Goal: Find specific page/section: Find specific page/section

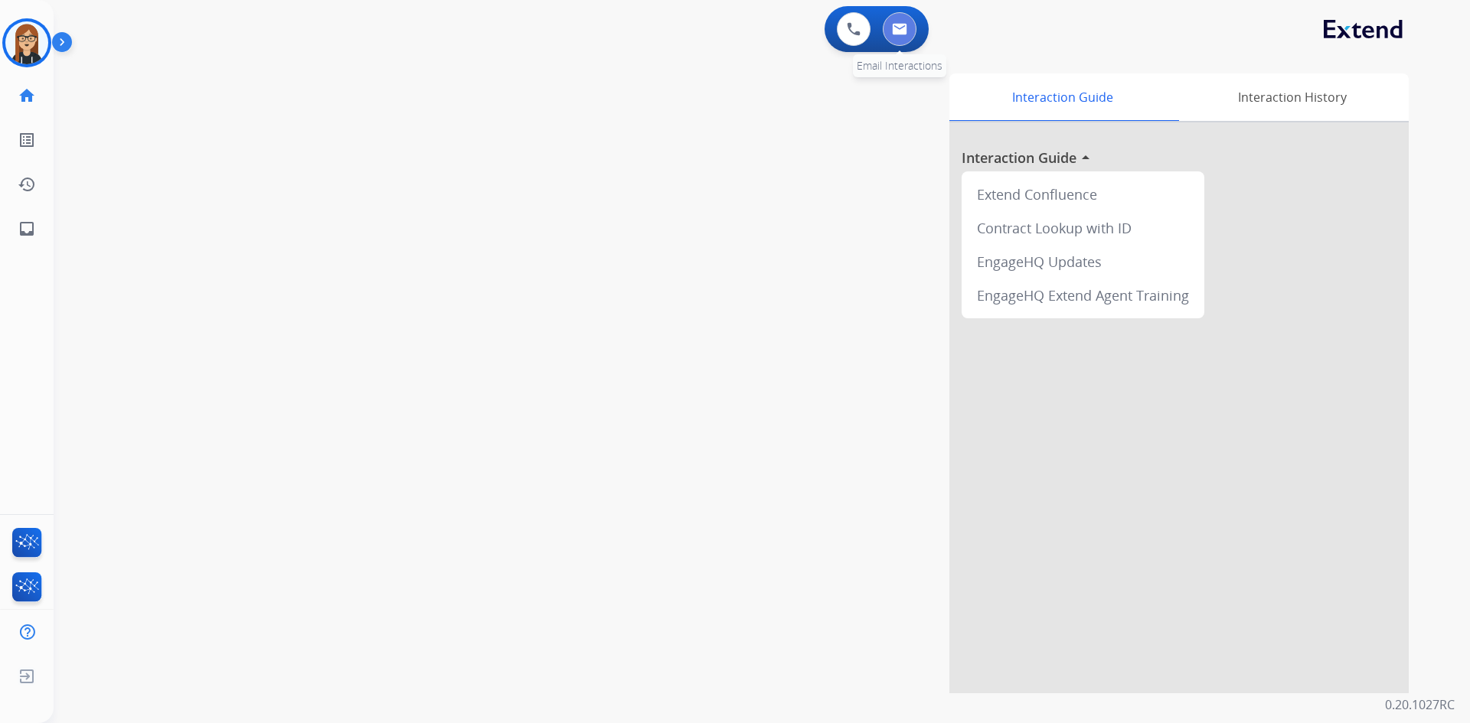
click at [912, 21] on button at bounding box center [900, 29] width 34 height 34
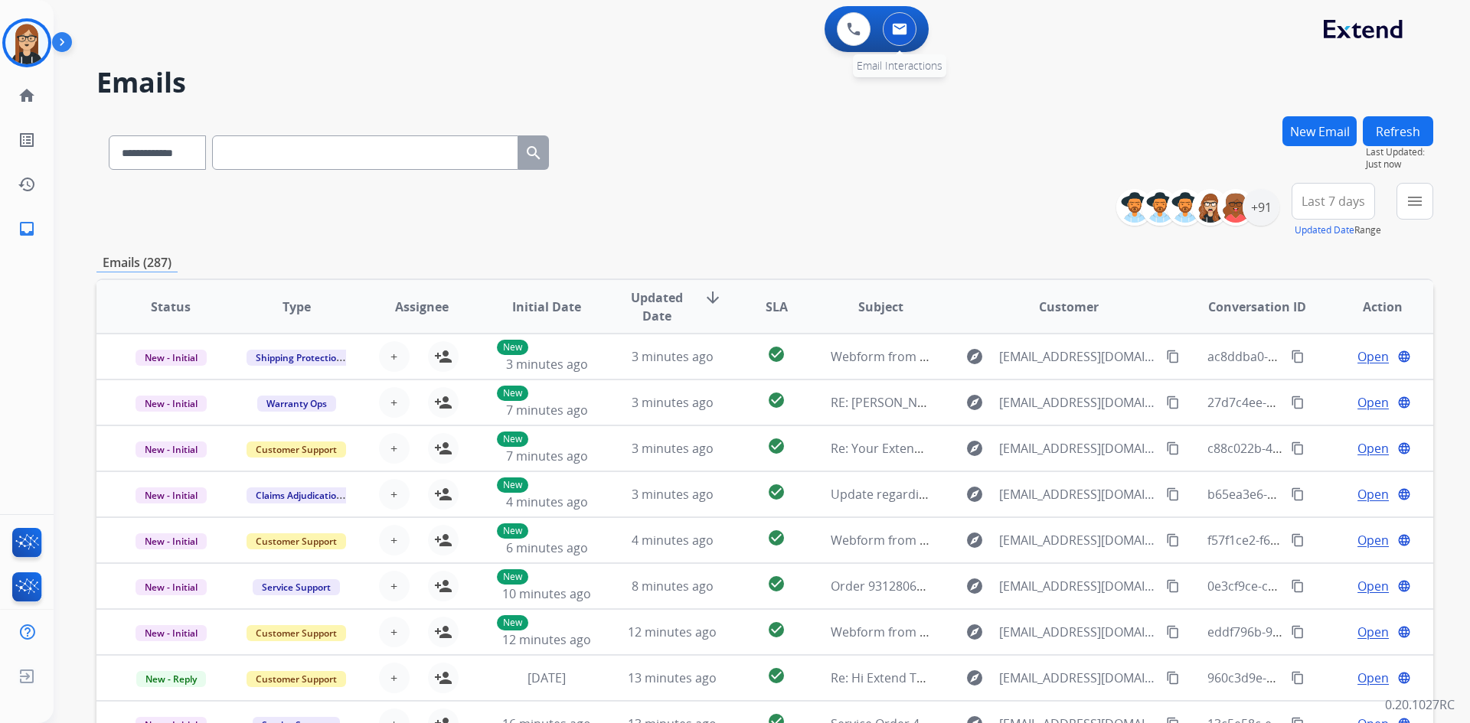
click at [902, 24] on img at bounding box center [899, 29] width 15 height 12
click at [1261, 197] on div "+91" at bounding box center [1260, 207] width 37 height 37
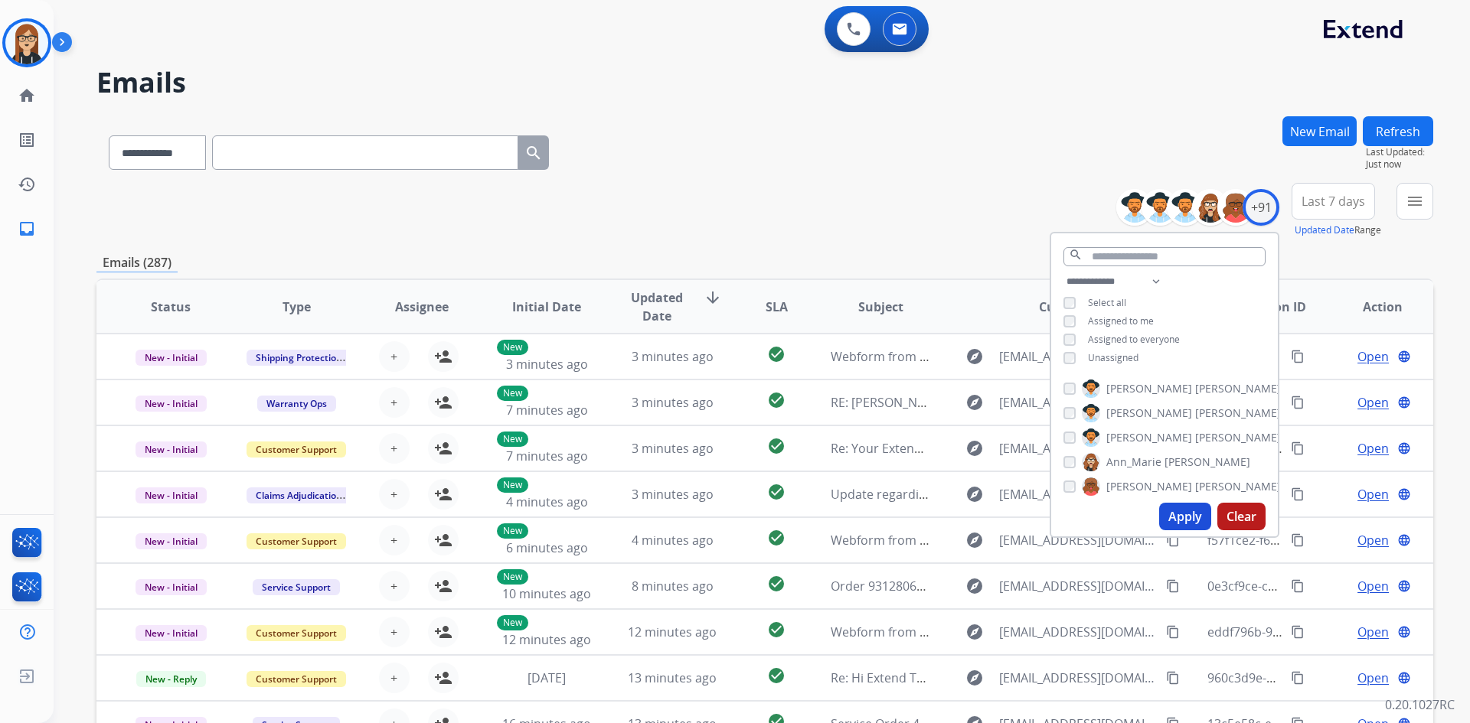
click at [1183, 512] on button "Apply" at bounding box center [1185, 517] width 52 height 28
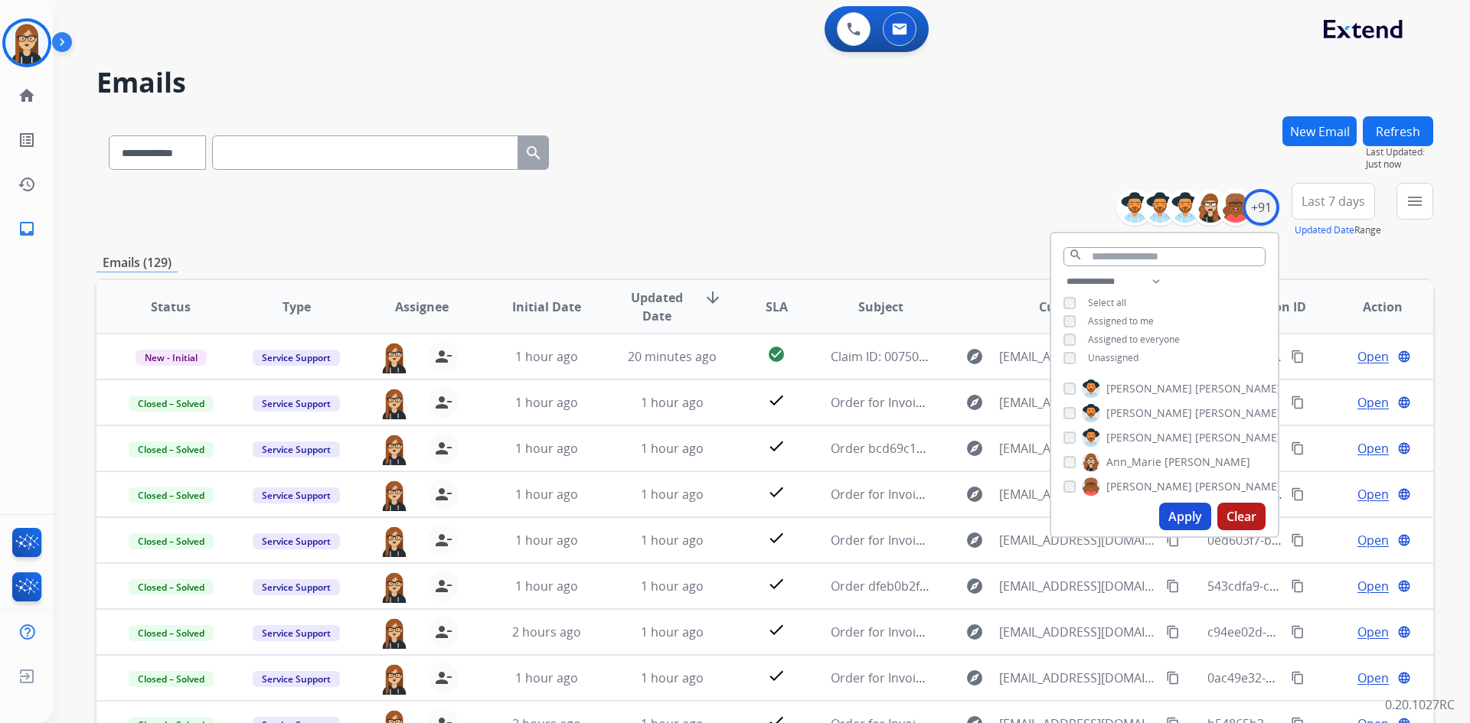
click at [1174, 511] on button "Apply" at bounding box center [1185, 517] width 52 height 28
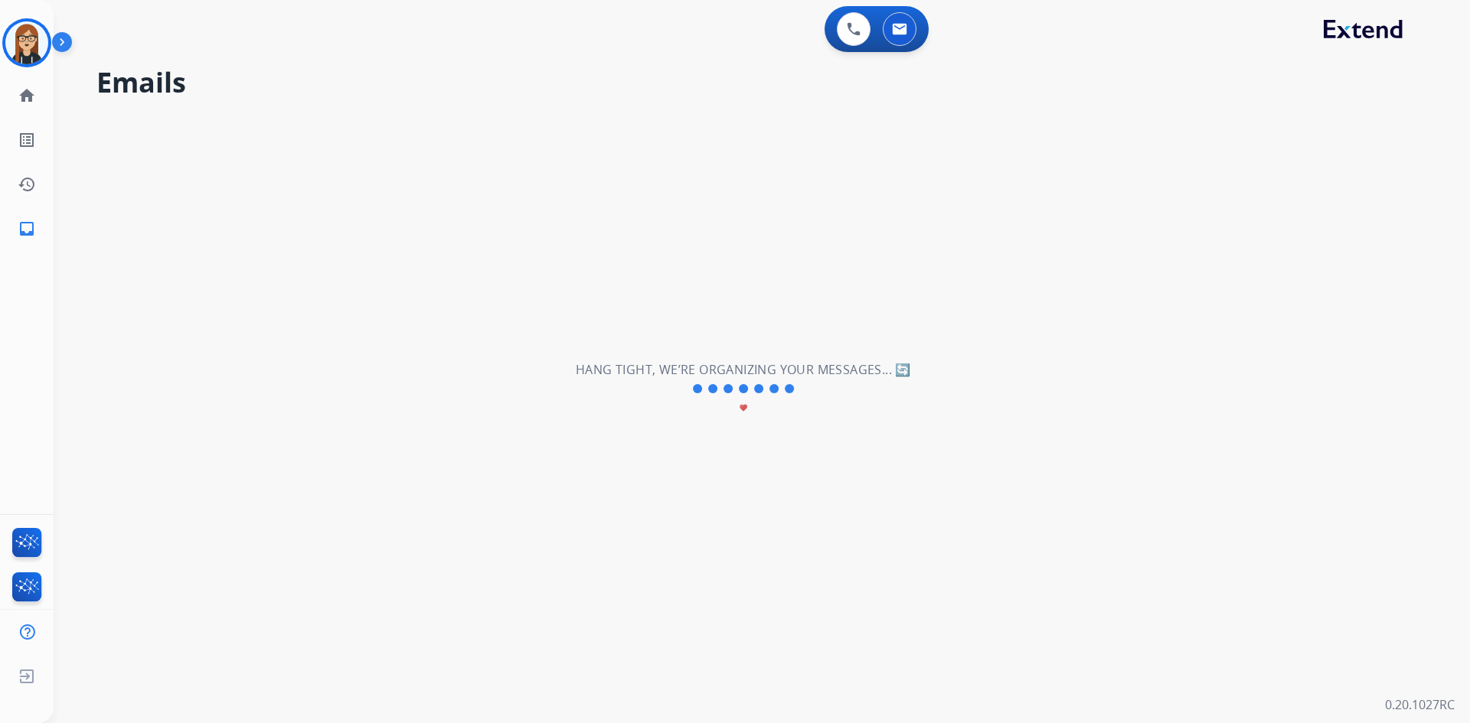
click at [870, 227] on div "**********" at bounding box center [743, 389] width 1379 height 668
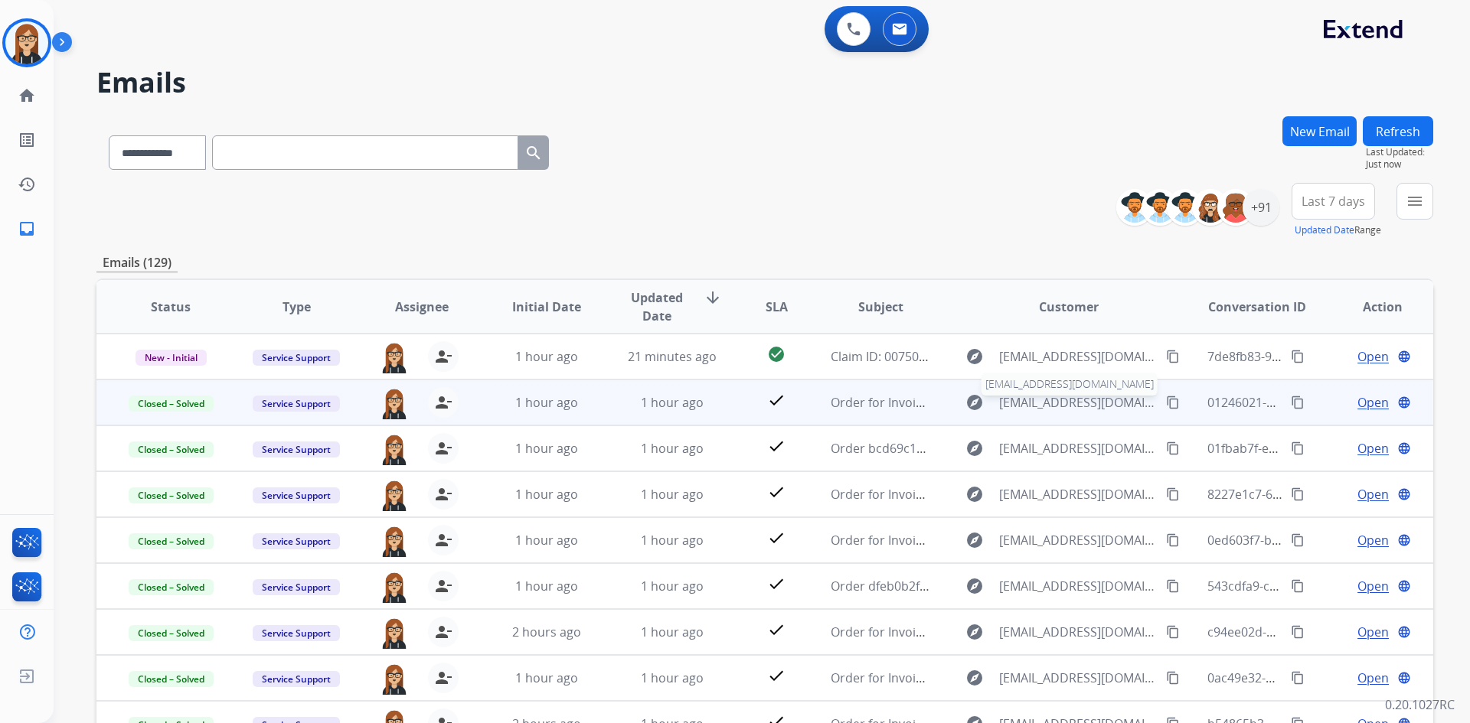
click at [1049, 396] on span "billing@ahmfurniture.com" at bounding box center [1078, 402] width 158 height 18
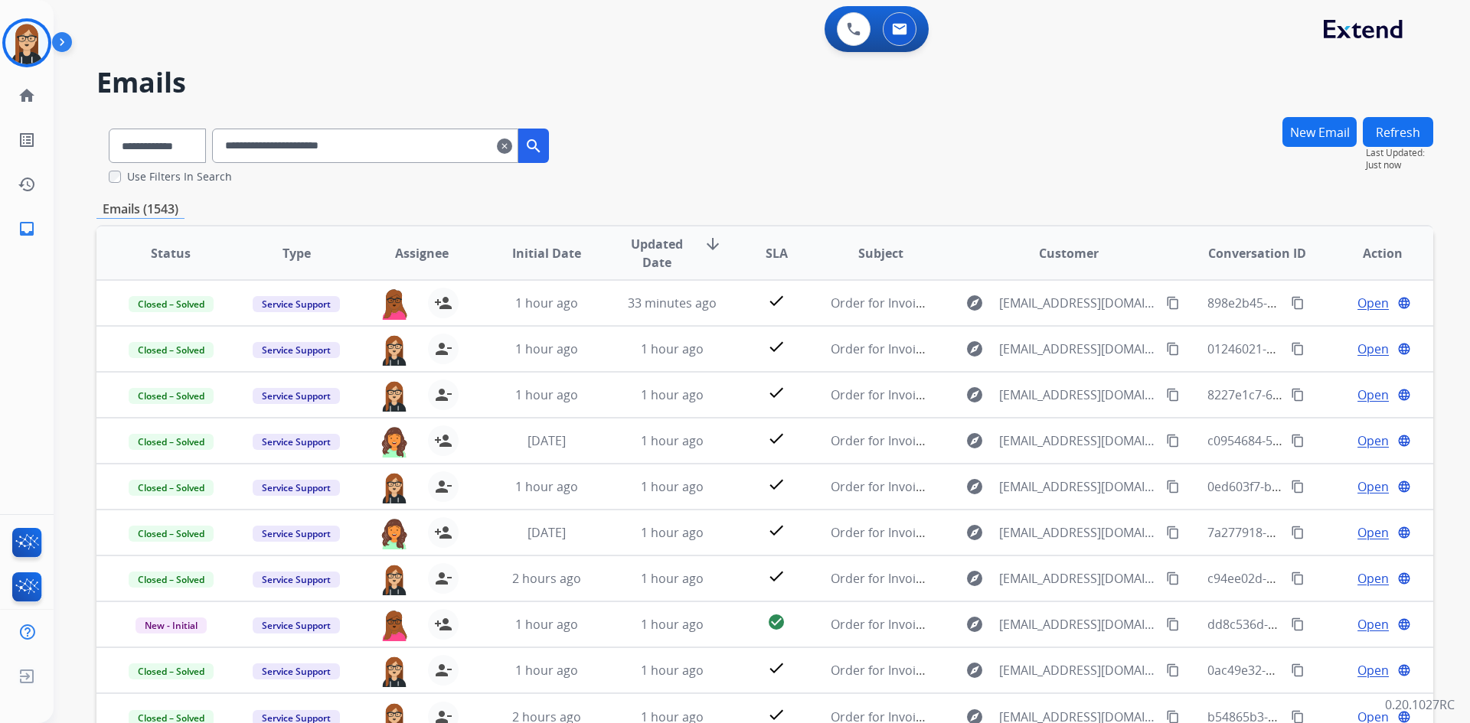
click at [512, 144] on mat-icon "clear" at bounding box center [504, 146] width 15 height 18
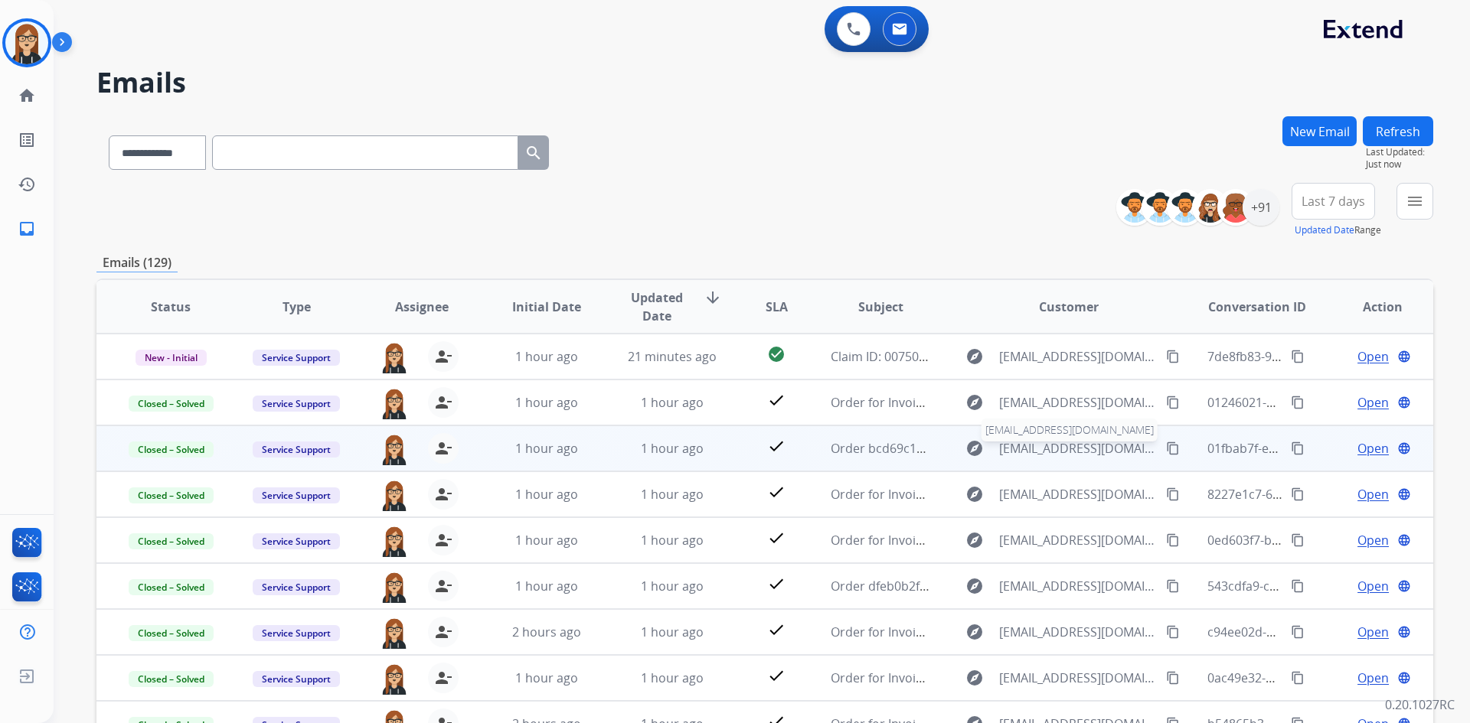
click at [1049, 446] on span "services@ahmfurniture.com" at bounding box center [1078, 448] width 158 height 18
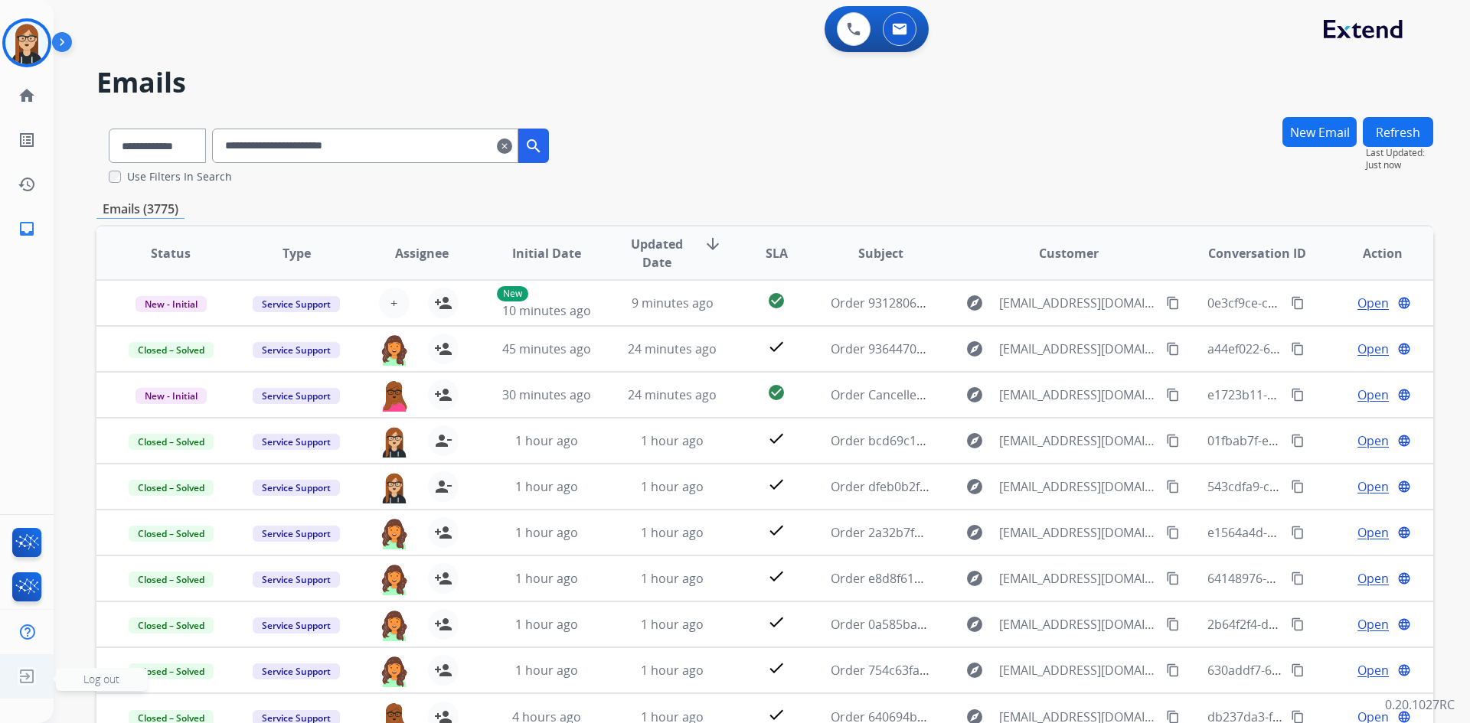
click at [24, 673] on img at bounding box center [27, 676] width 28 height 29
click at [100, 678] on span "Log out" at bounding box center [101, 679] width 36 height 15
